Goal: Transaction & Acquisition: Purchase product/service

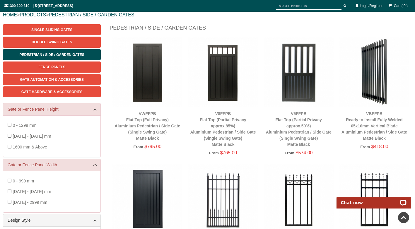
scroll to position [40, 0]
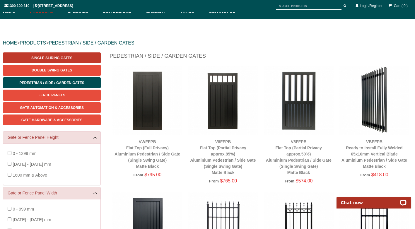
click at [40, 58] on span "Single Sliding Gates" at bounding box center [51, 58] width 41 height 4
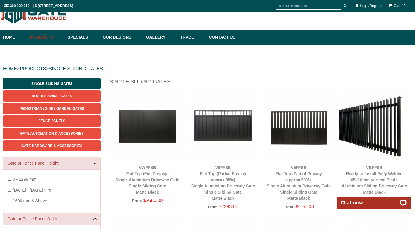
click at [33, 173] on div "0 - 1299 mm 1300 - 1599 mm 1600 mm & Above" at bounding box center [51, 189] width 97 height 41
click at [42, 110] on span "Pedestrian / Side / Garden Gates" at bounding box center [52, 109] width 65 height 4
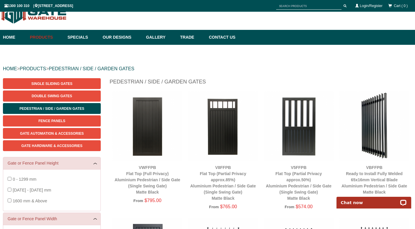
click at [370, 139] on img at bounding box center [375, 126] width 70 height 70
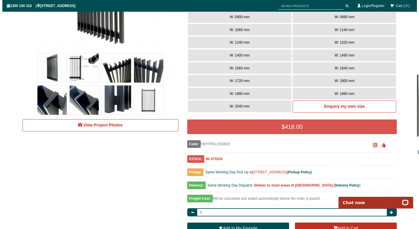
scroll to position [190, 0]
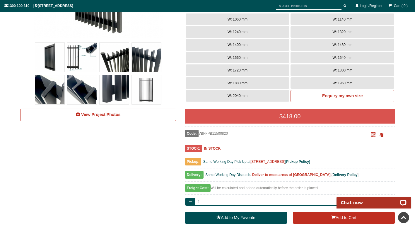
click at [147, 90] on img at bounding box center [146, 89] width 29 height 29
